Goal: Find specific page/section: Find specific page/section

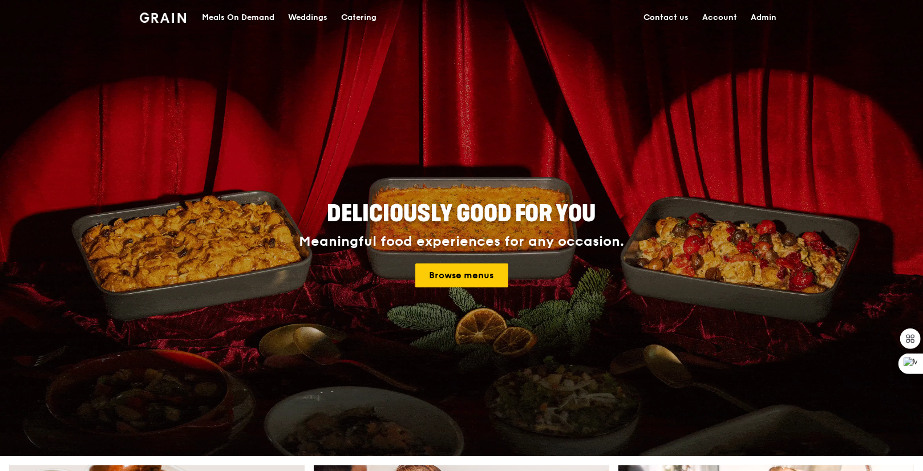
click at [760, 18] on link "Admin" at bounding box center [763, 18] width 39 height 34
select select "100"
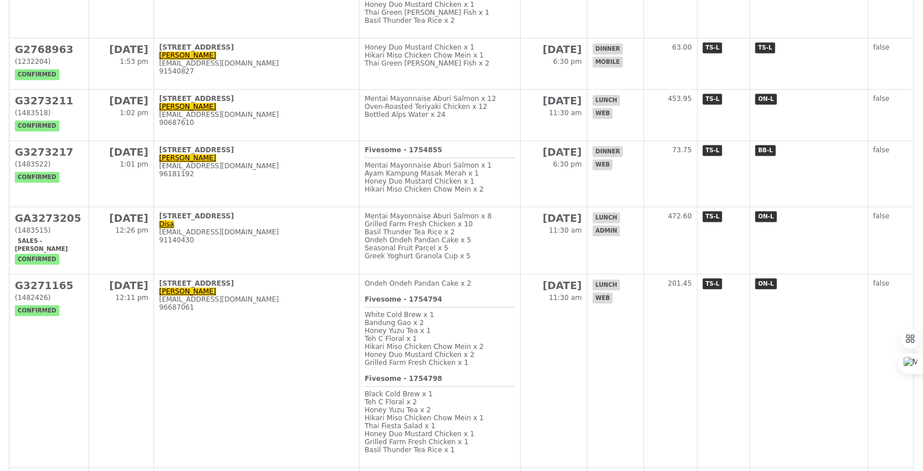
scroll to position [1734, 0]
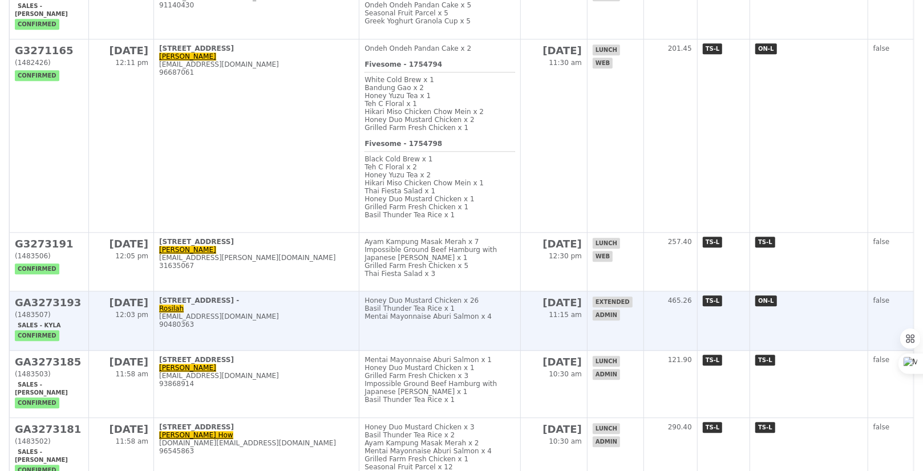
click at [309, 322] on td "[STREET_ADDRESS] - [PERSON_NAME] [PERSON_NAME][EMAIL_ADDRESS][PERSON_NAME][PERS…" at bounding box center [256, 320] width 205 height 59
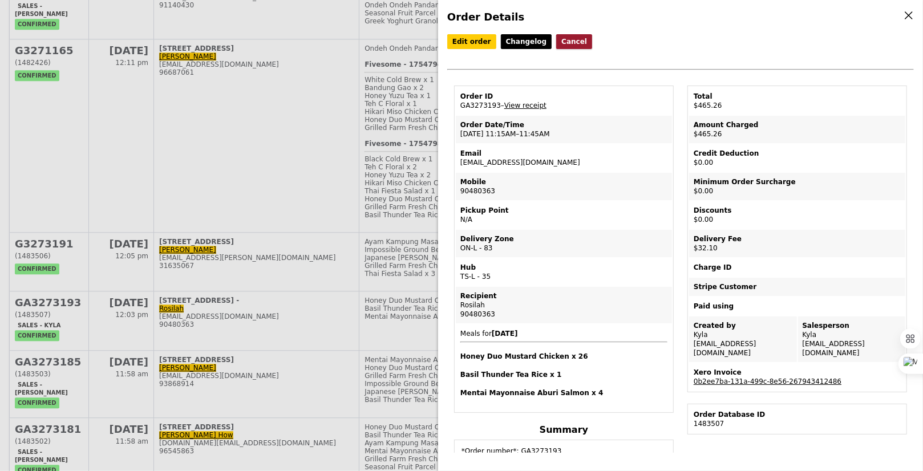
click at [568, 44] on button "Cancel" at bounding box center [574, 41] width 36 height 15
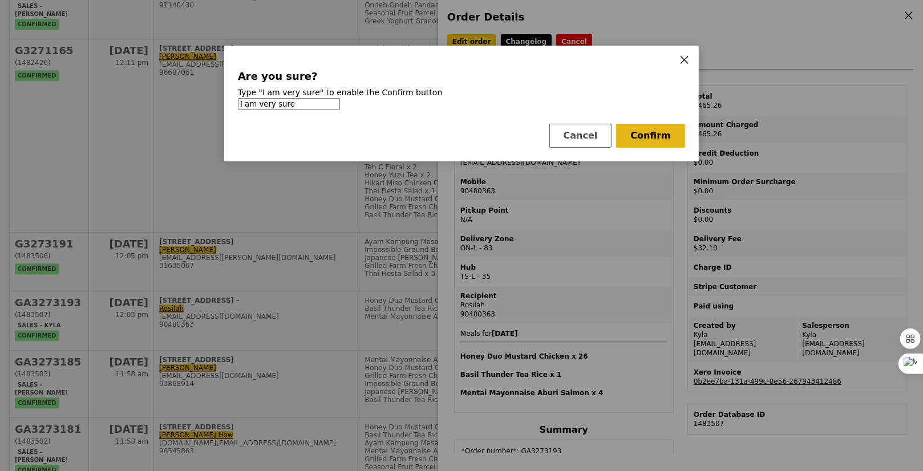
type input "I am very sure"
click at [653, 141] on button "Confirm" at bounding box center [650, 136] width 69 height 24
